Goal: Information Seeking & Learning: Find specific fact

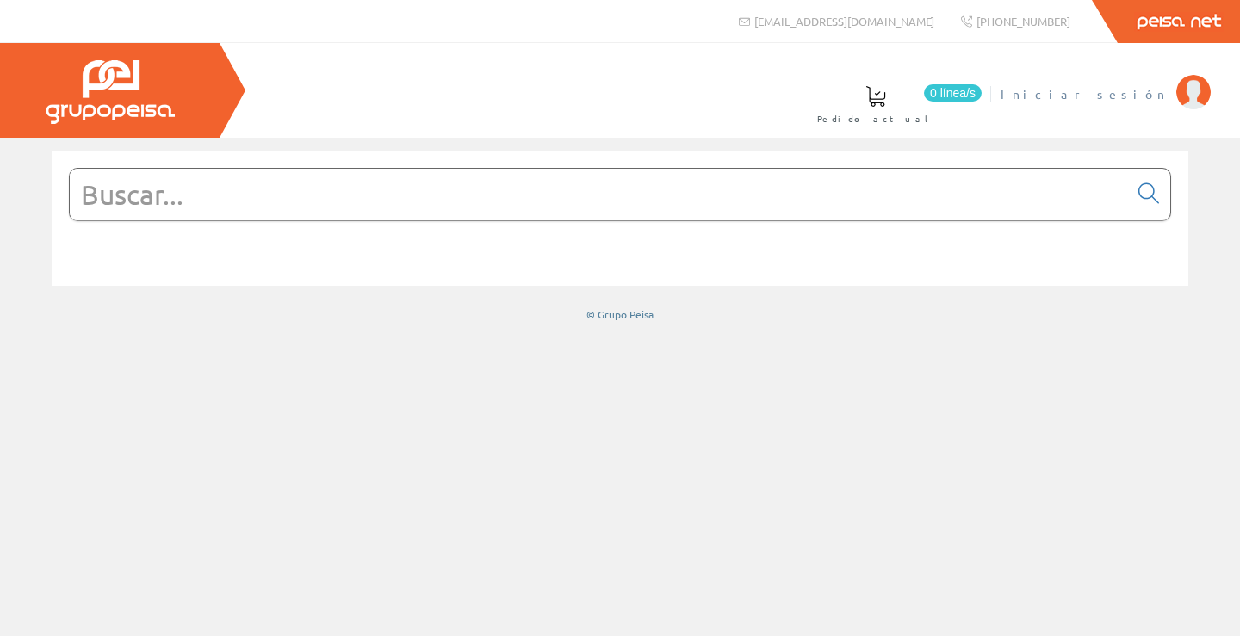
click at [1128, 83] on link "Iniciar sesión" at bounding box center [1105, 79] width 210 height 16
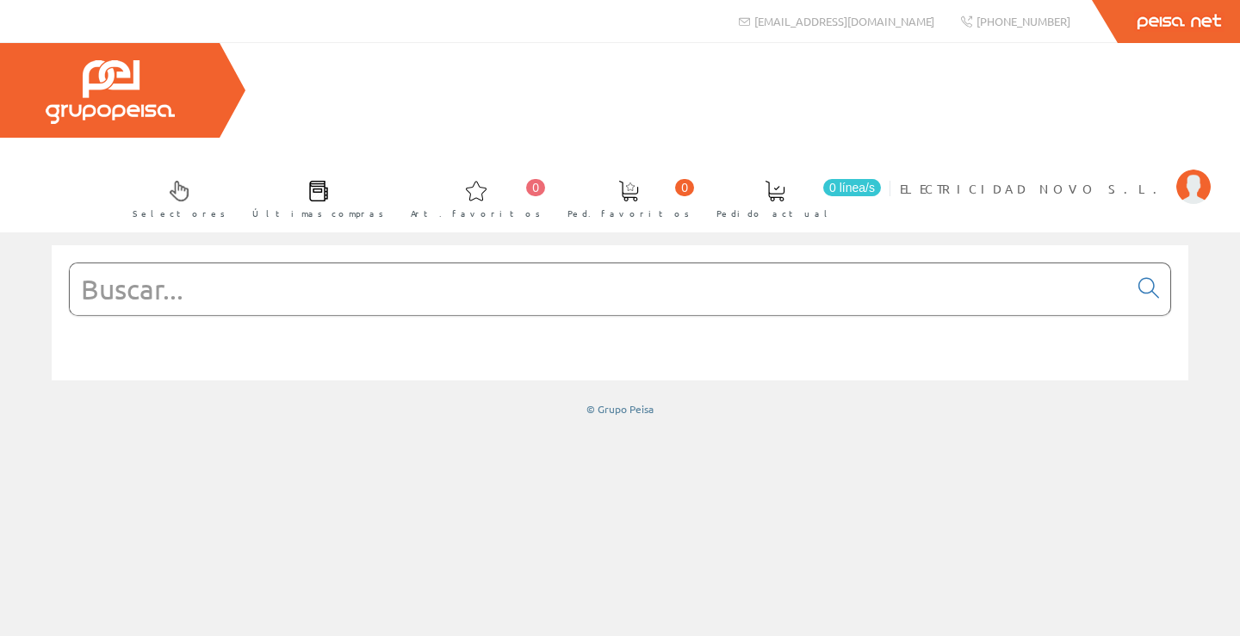
click at [918, 263] on input "text" at bounding box center [599, 289] width 1058 height 52
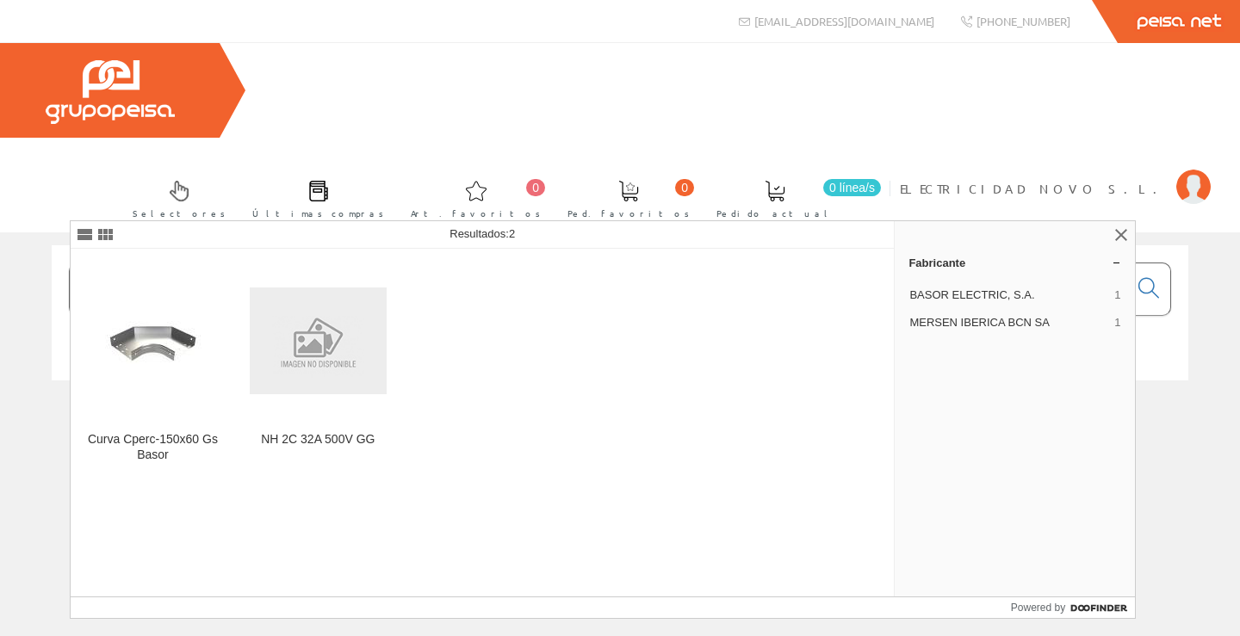
type input "201345"
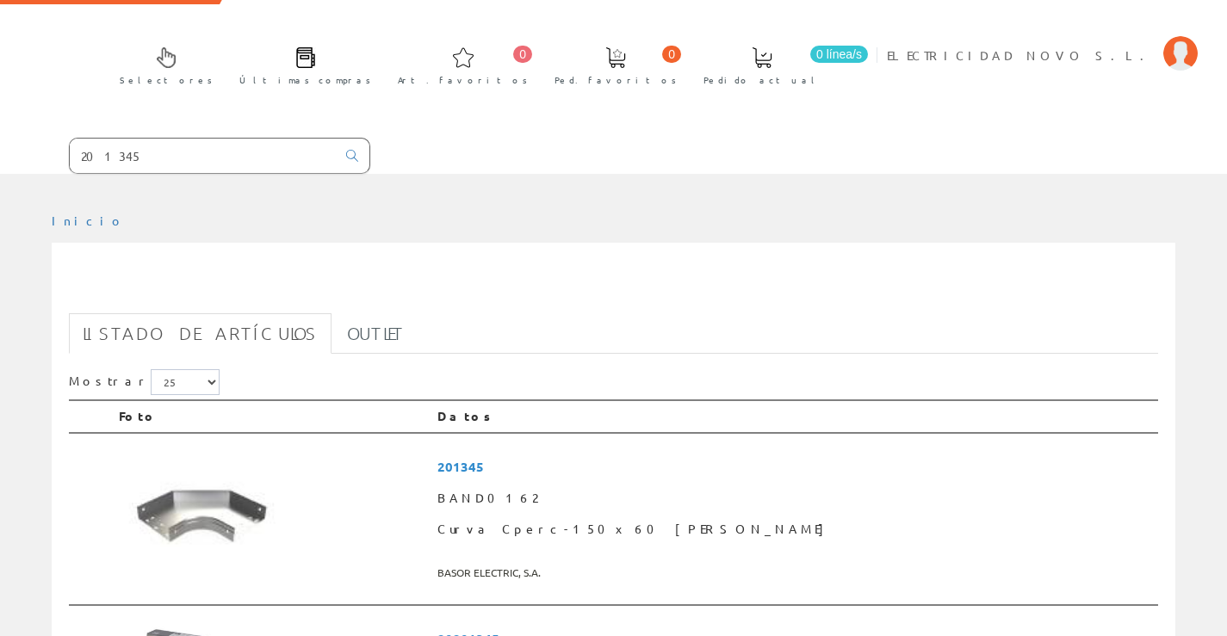
scroll to position [258, 0]
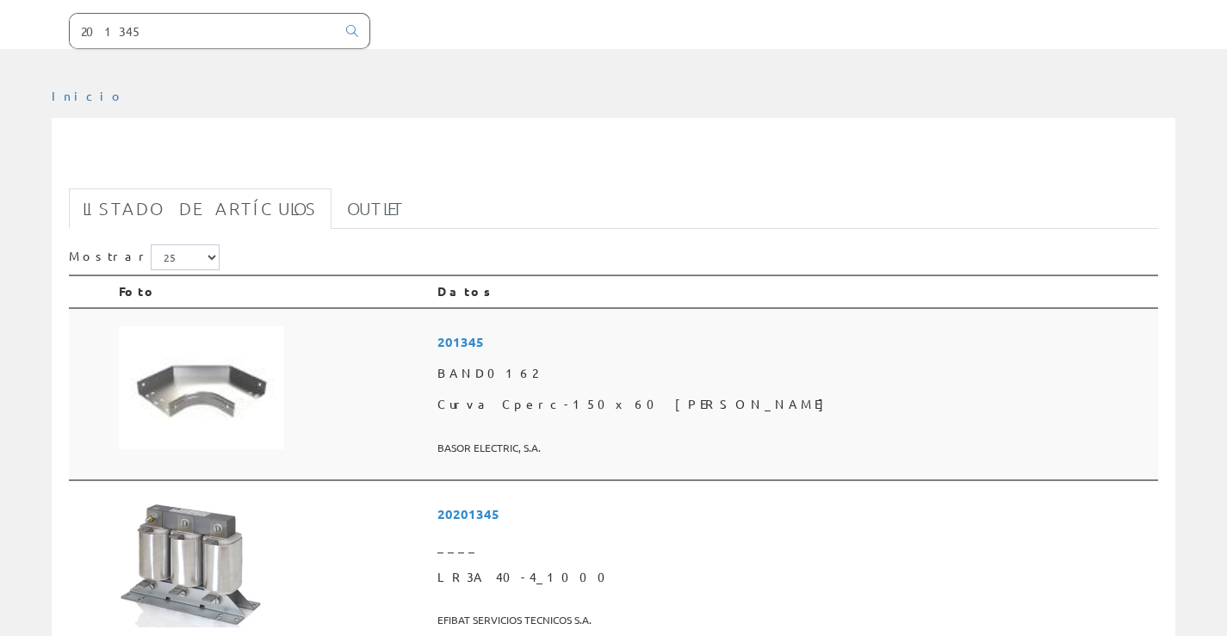
click at [218, 326] on img at bounding box center [201, 388] width 165 height 124
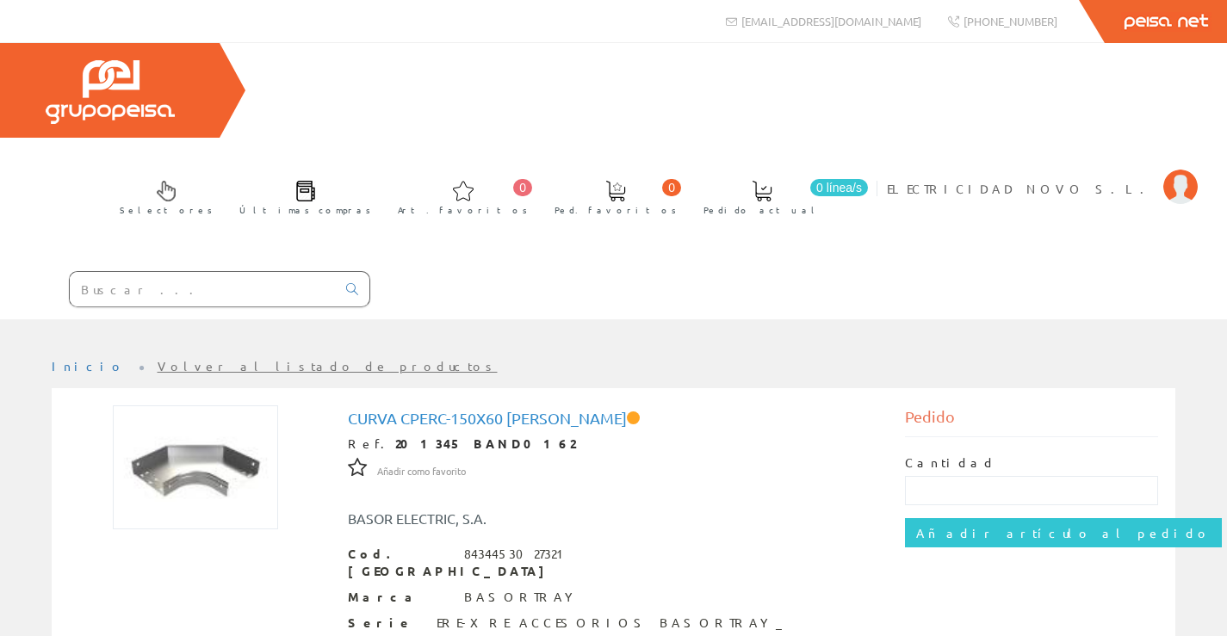
click at [197, 272] on input "text" at bounding box center [203, 289] width 266 height 34
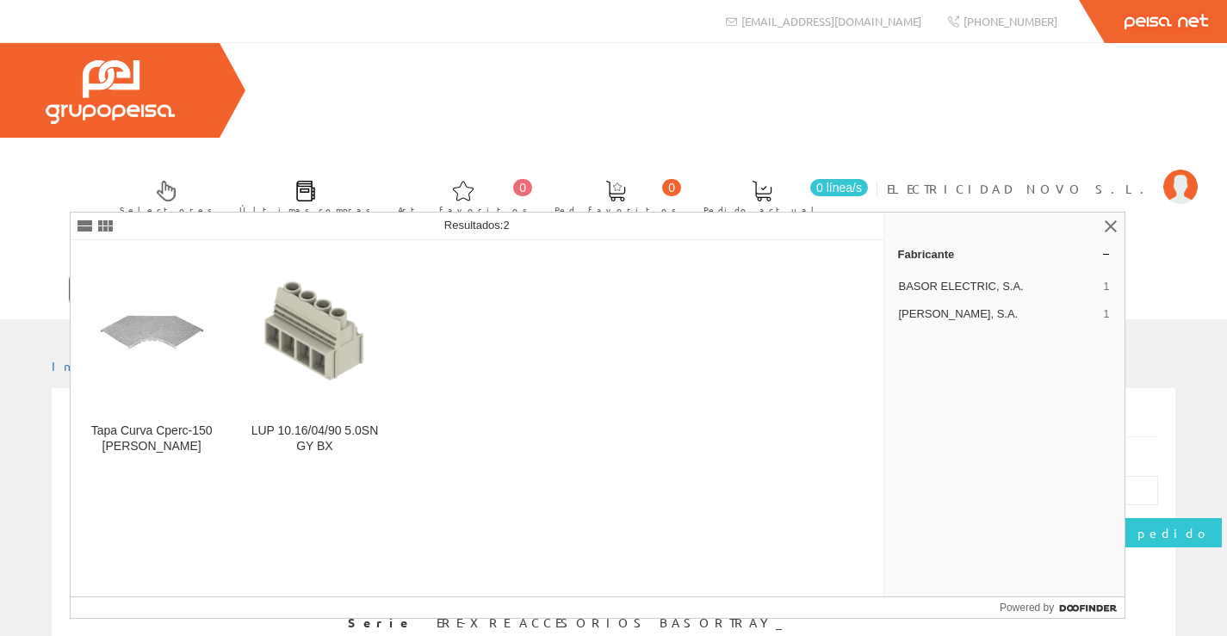
type input "201431"
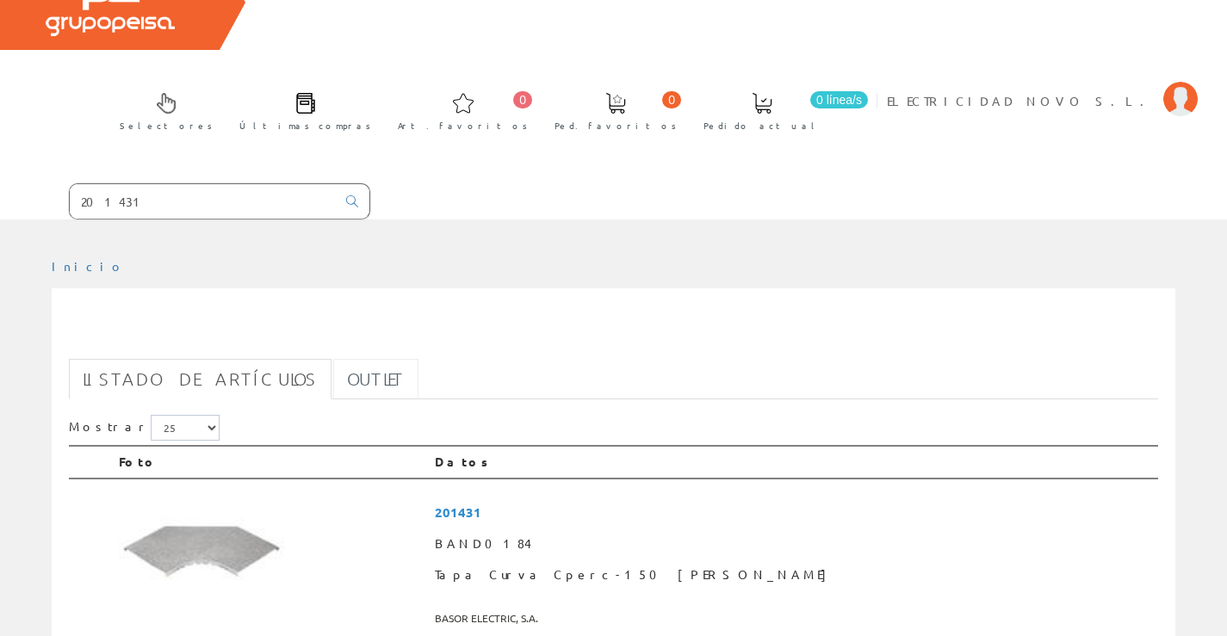
scroll to position [344, 0]
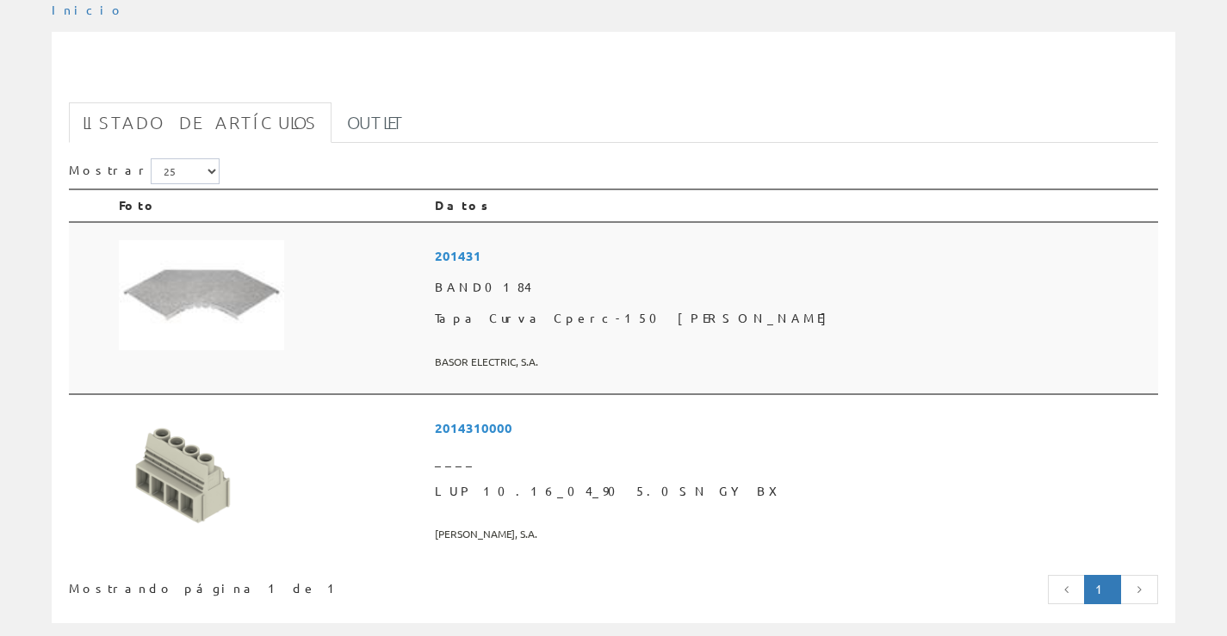
click at [188, 240] on img at bounding box center [201, 295] width 165 height 111
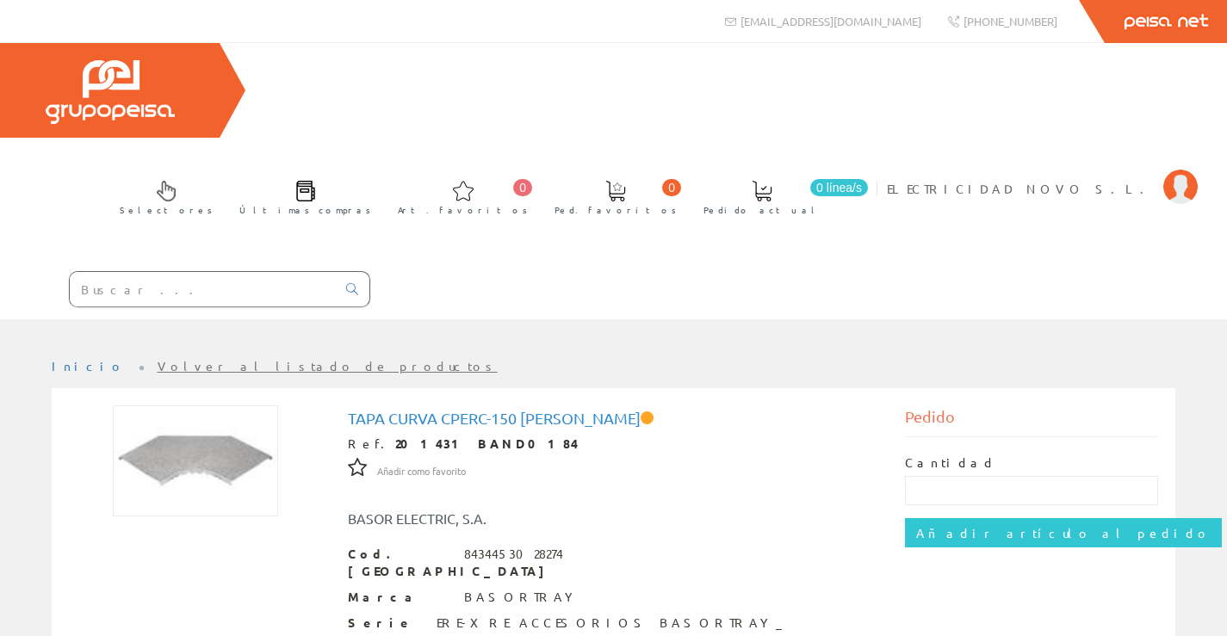
click at [212, 272] on input "text" at bounding box center [203, 289] width 266 height 34
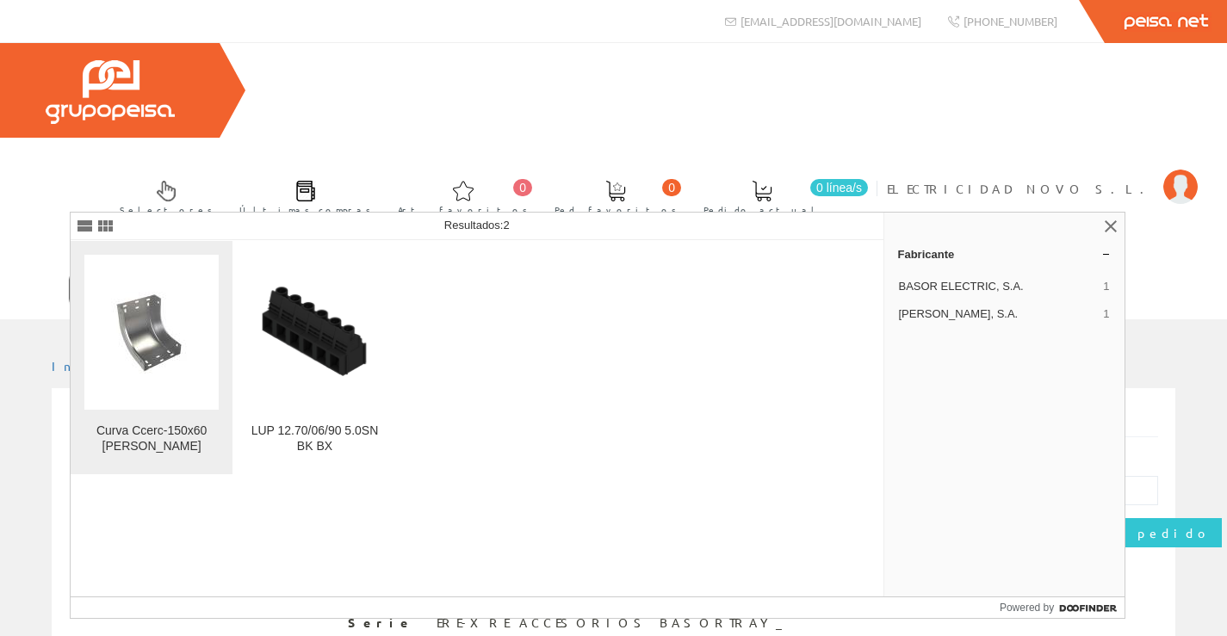
type input "201459"
click at [171, 325] on img at bounding box center [151, 333] width 109 height 82
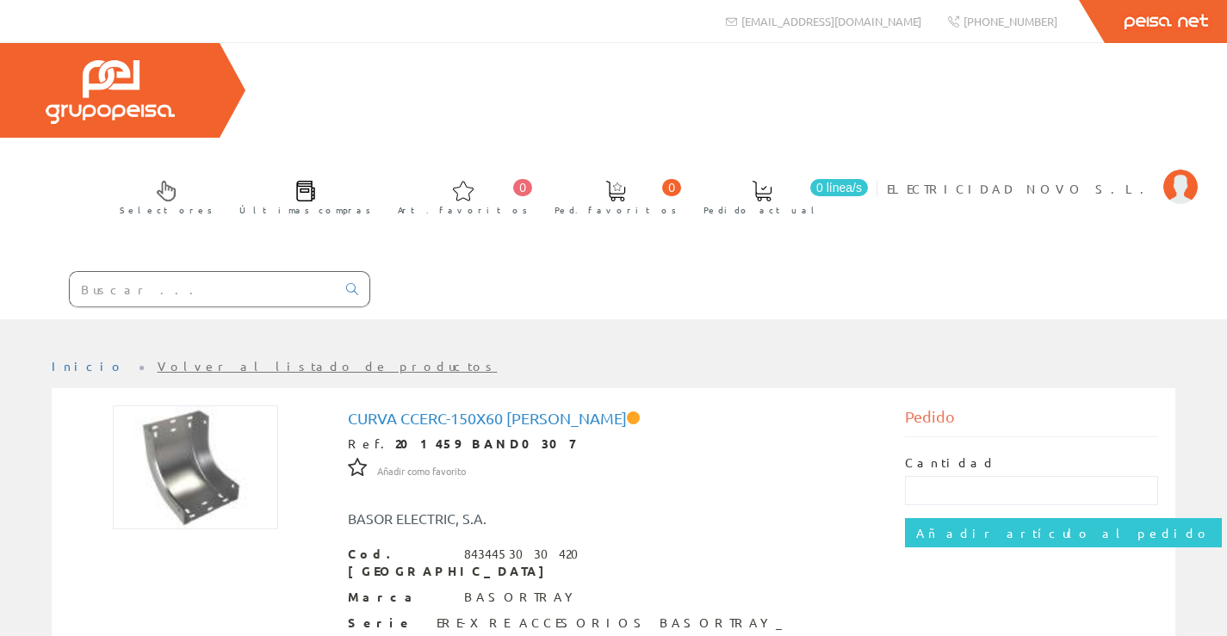
click at [98, 272] on input "text" at bounding box center [203, 289] width 266 height 34
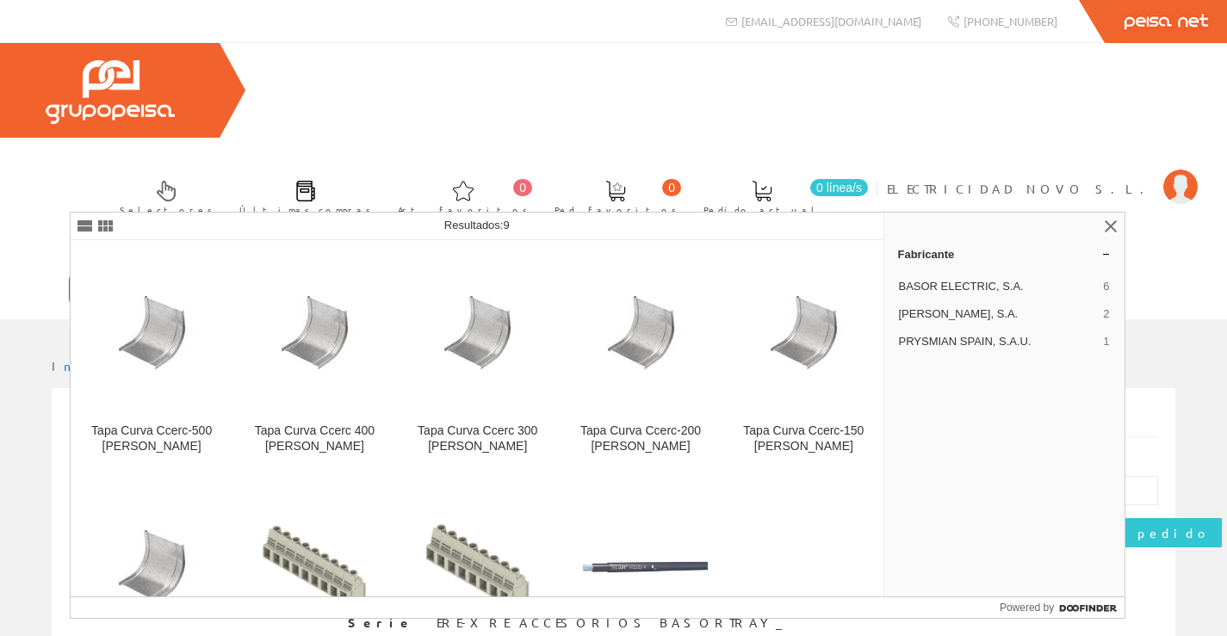
type input "201545"
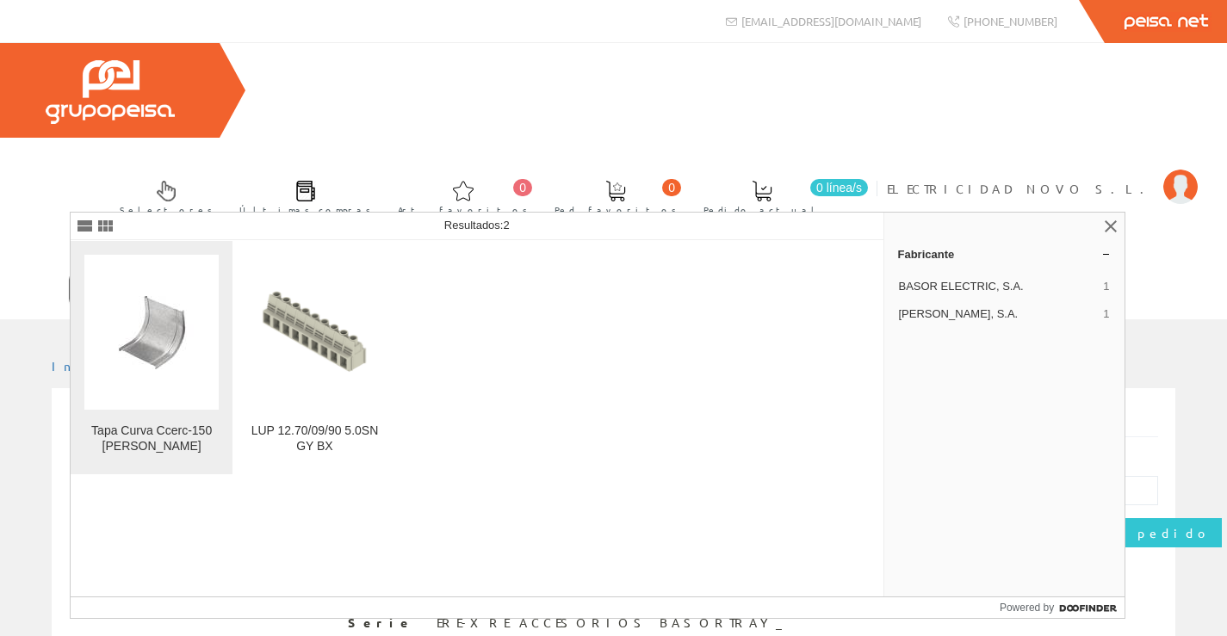
click at [120, 340] on img at bounding box center [151, 332] width 109 height 73
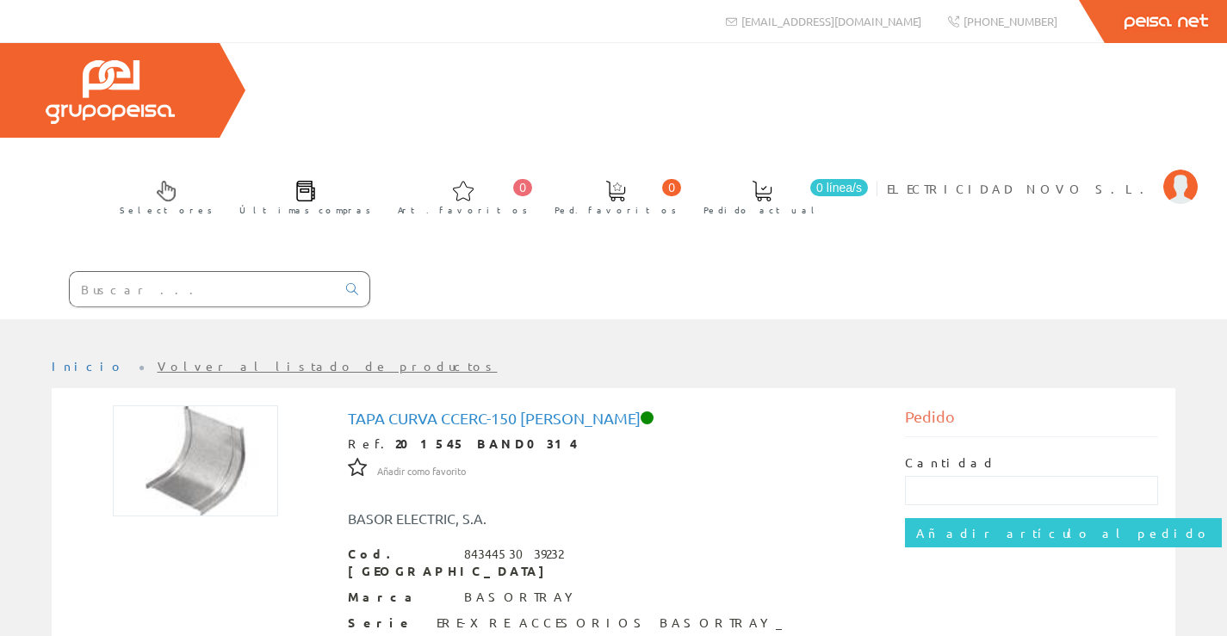
click at [150, 272] on input "text" at bounding box center [203, 289] width 266 height 34
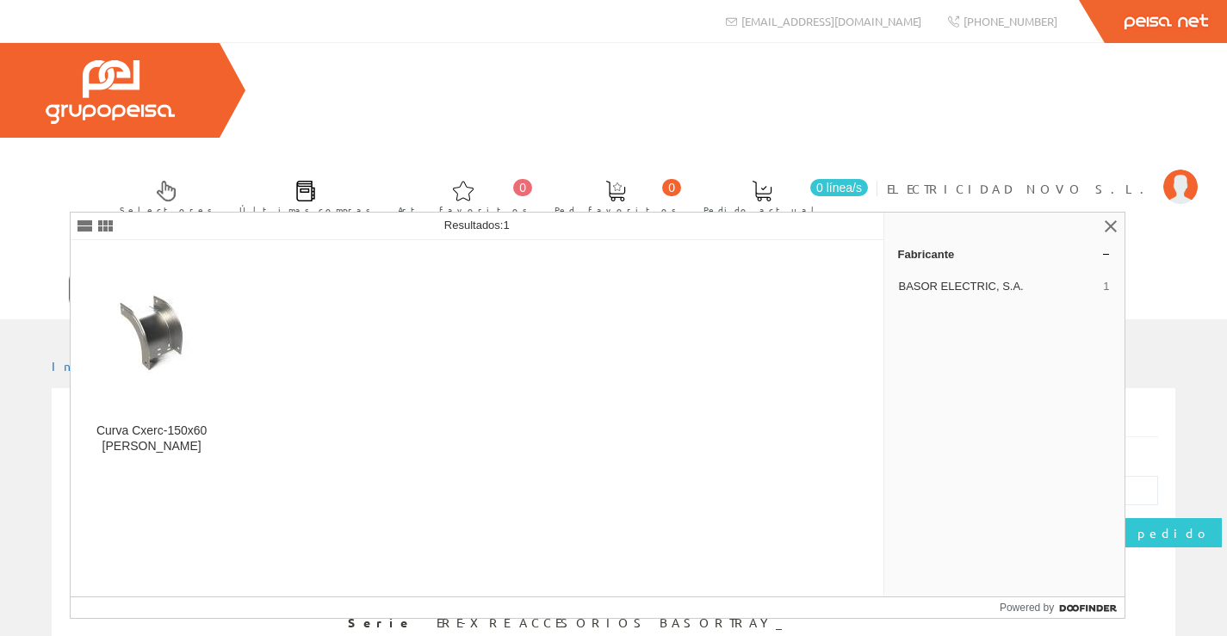
type input "201573"
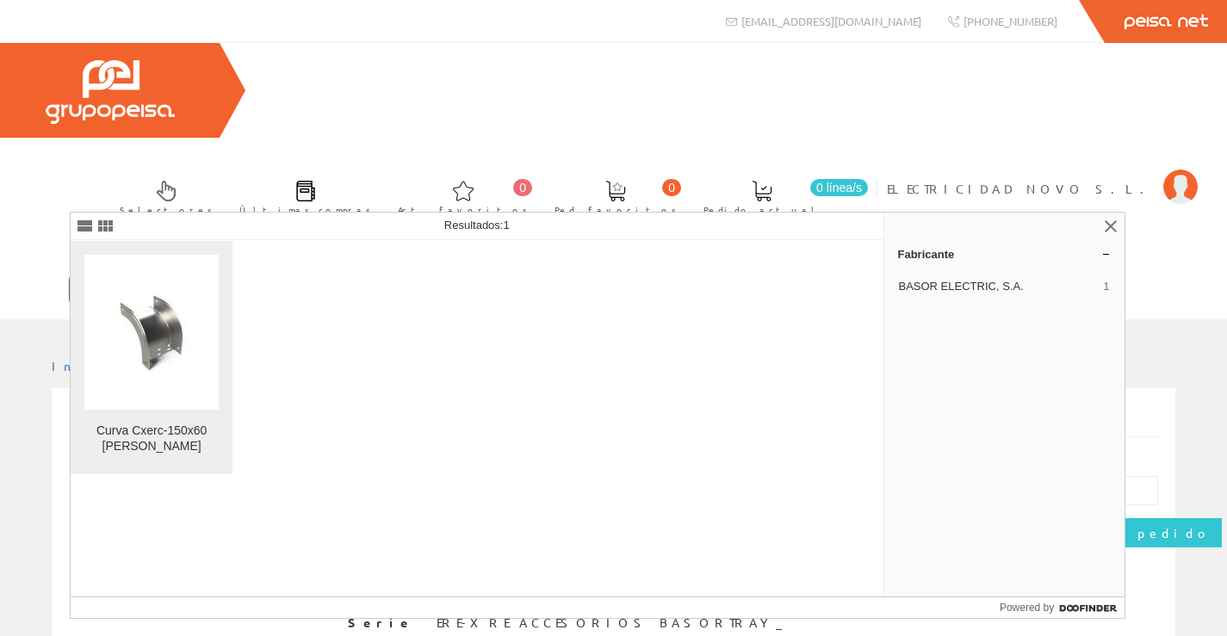
click at [147, 337] on img at bounding box center [151, 333] width 109 height 82
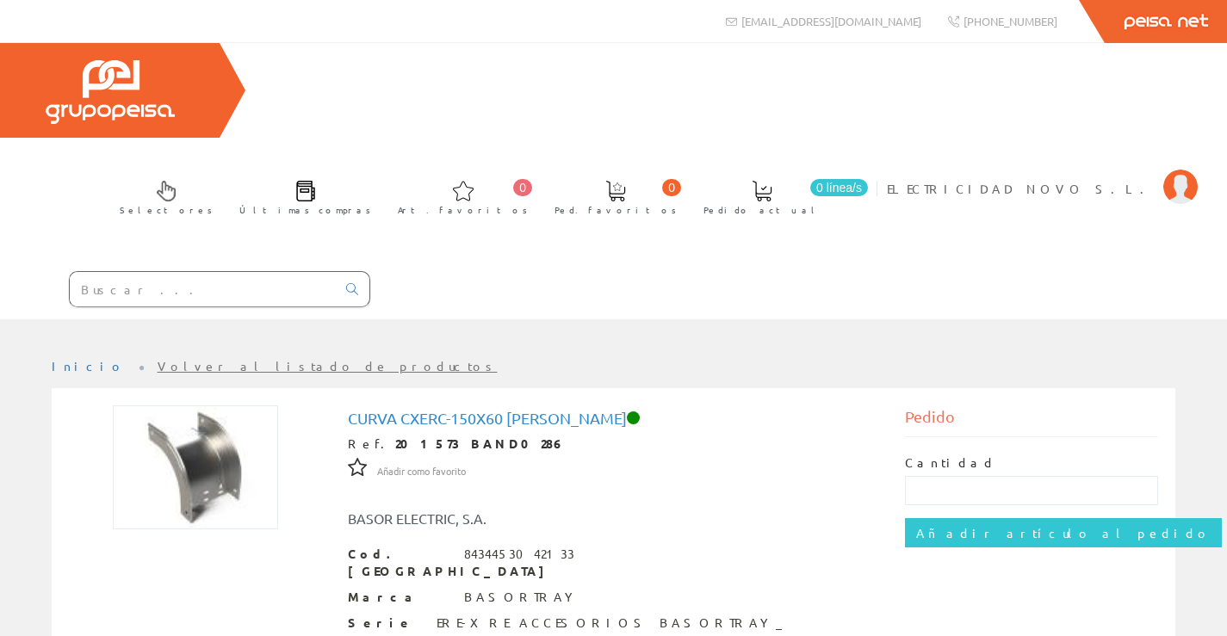
click at [197, 272] on input "text" at bounding box center [203, 289] width 266 height 34
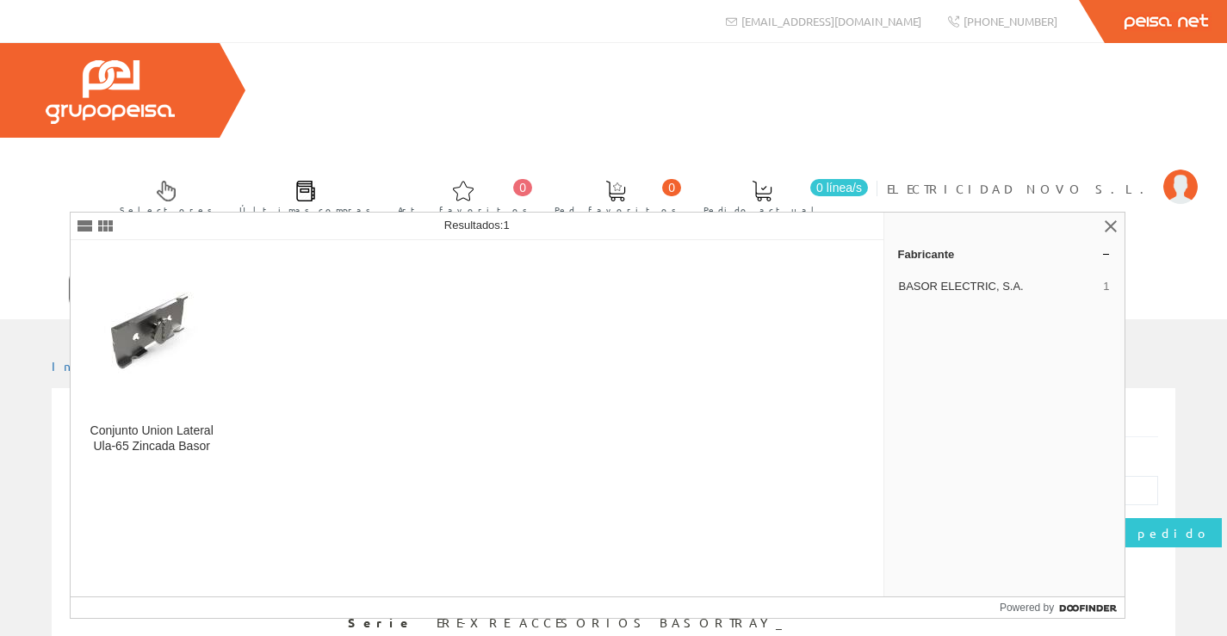
type input "204919"
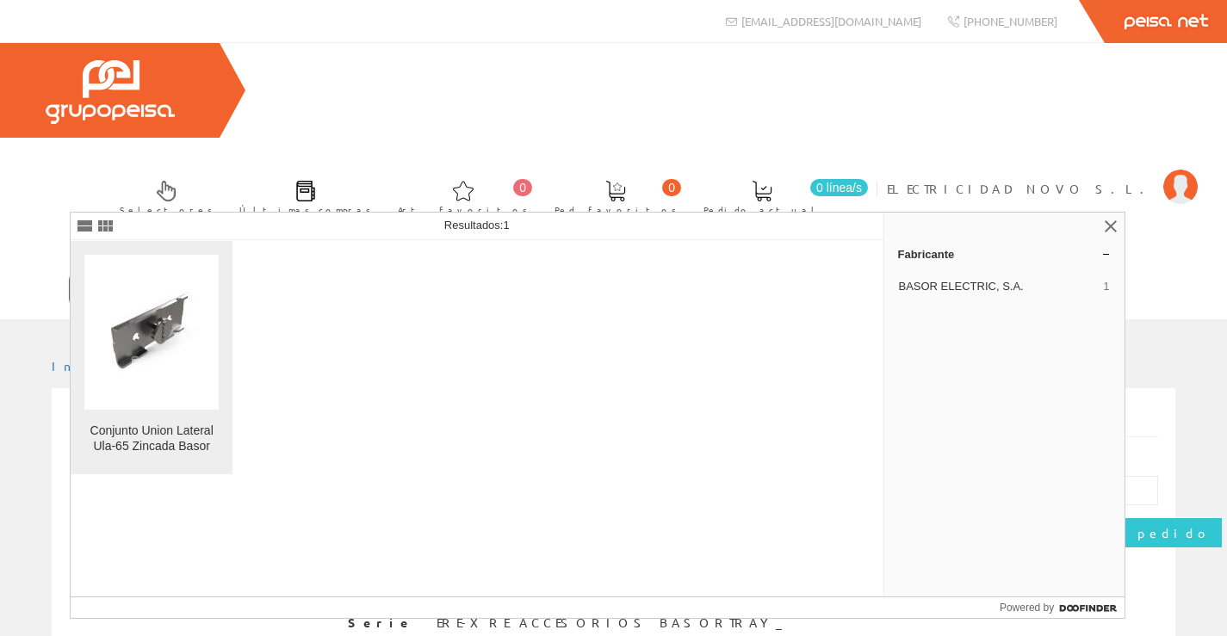
click at [164, 328] on img at bounding box center [151, 333] width 109 height 82
